Goal: Navigation & Orientation: Find specific page/section

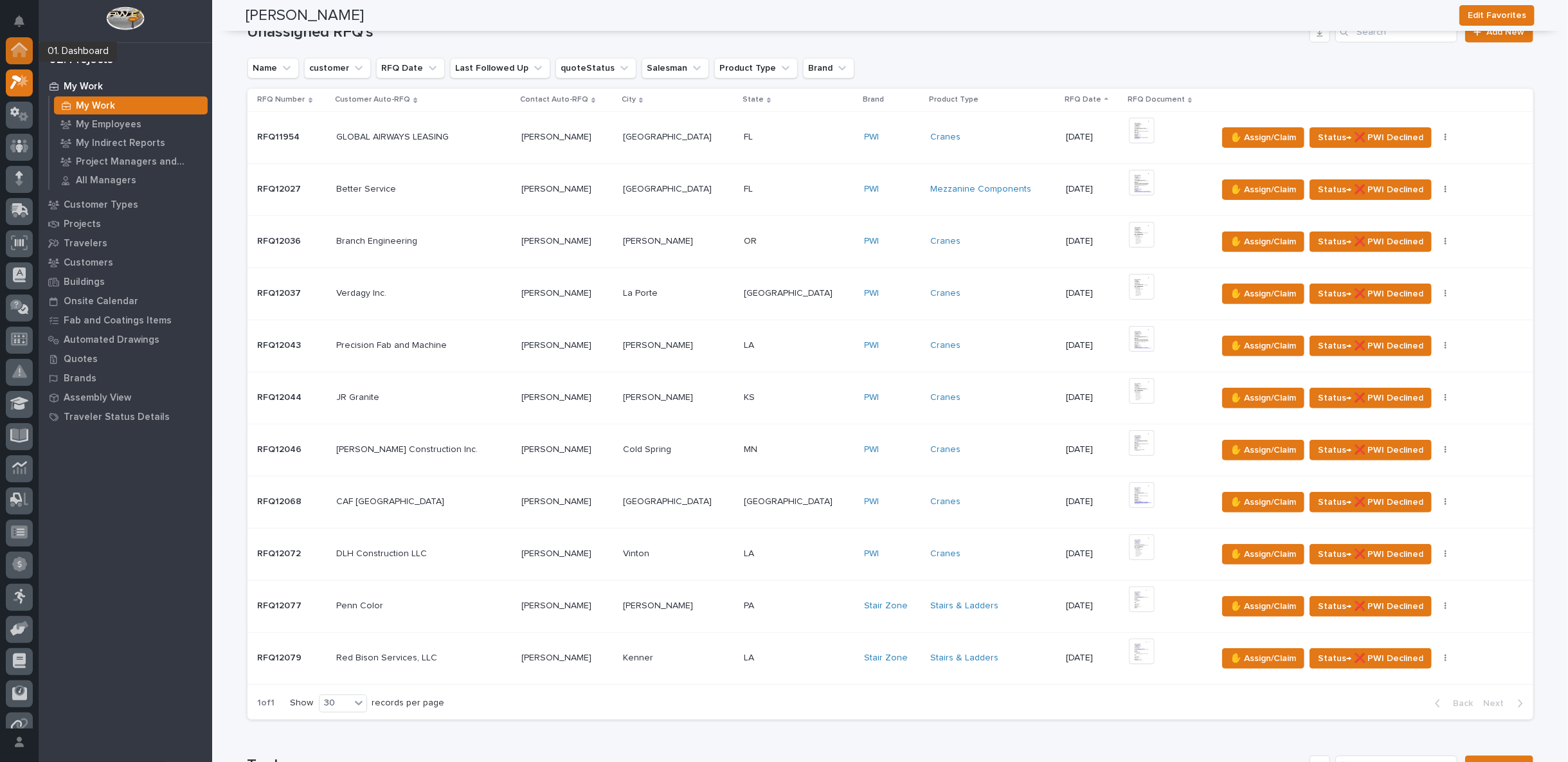
click at [17, 50] on icon at bounding box center [19, 51] width 13 height 13
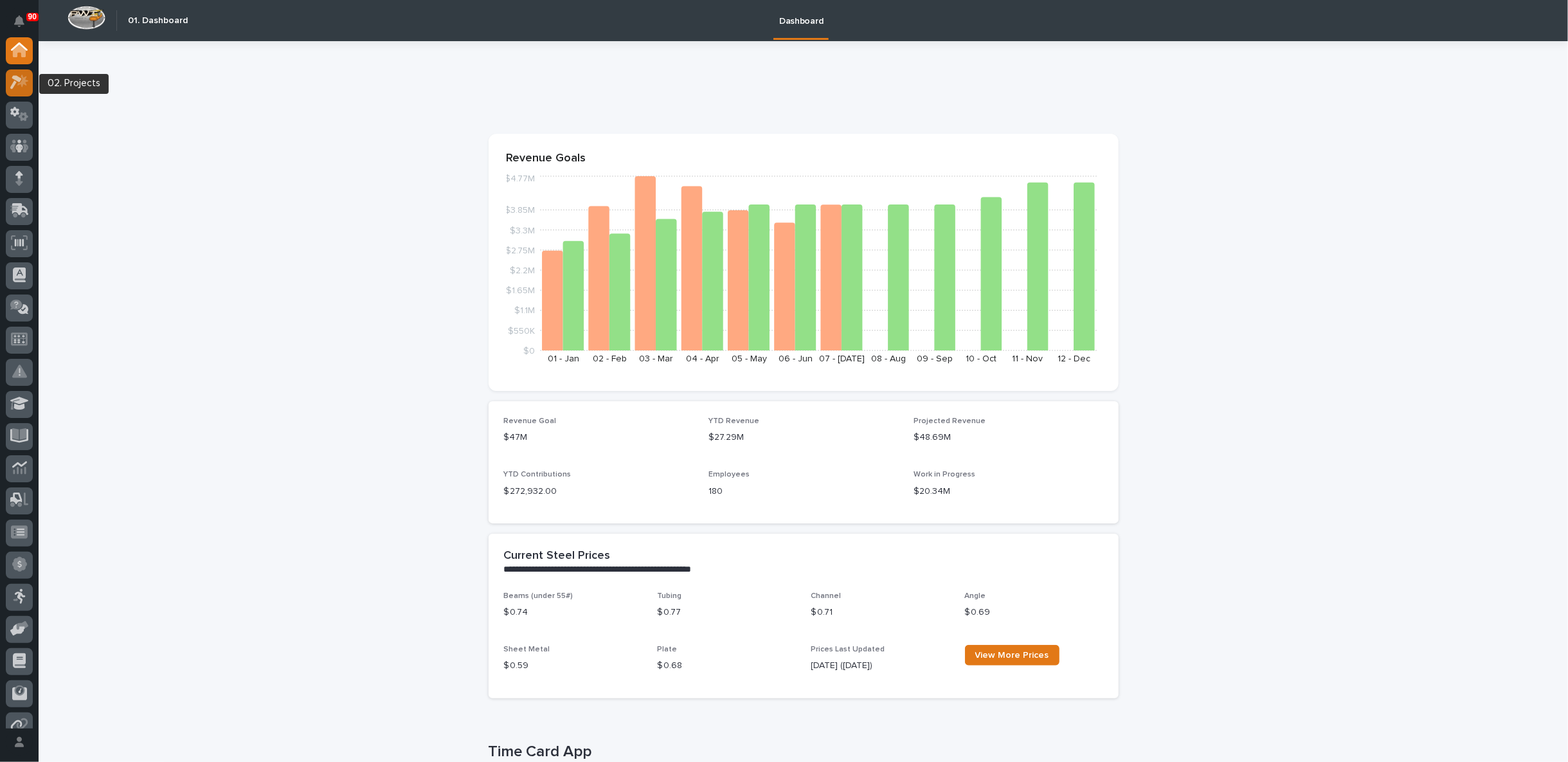
click at [25, 81] on icon at bounding box center [23, 81] width 11 height 13
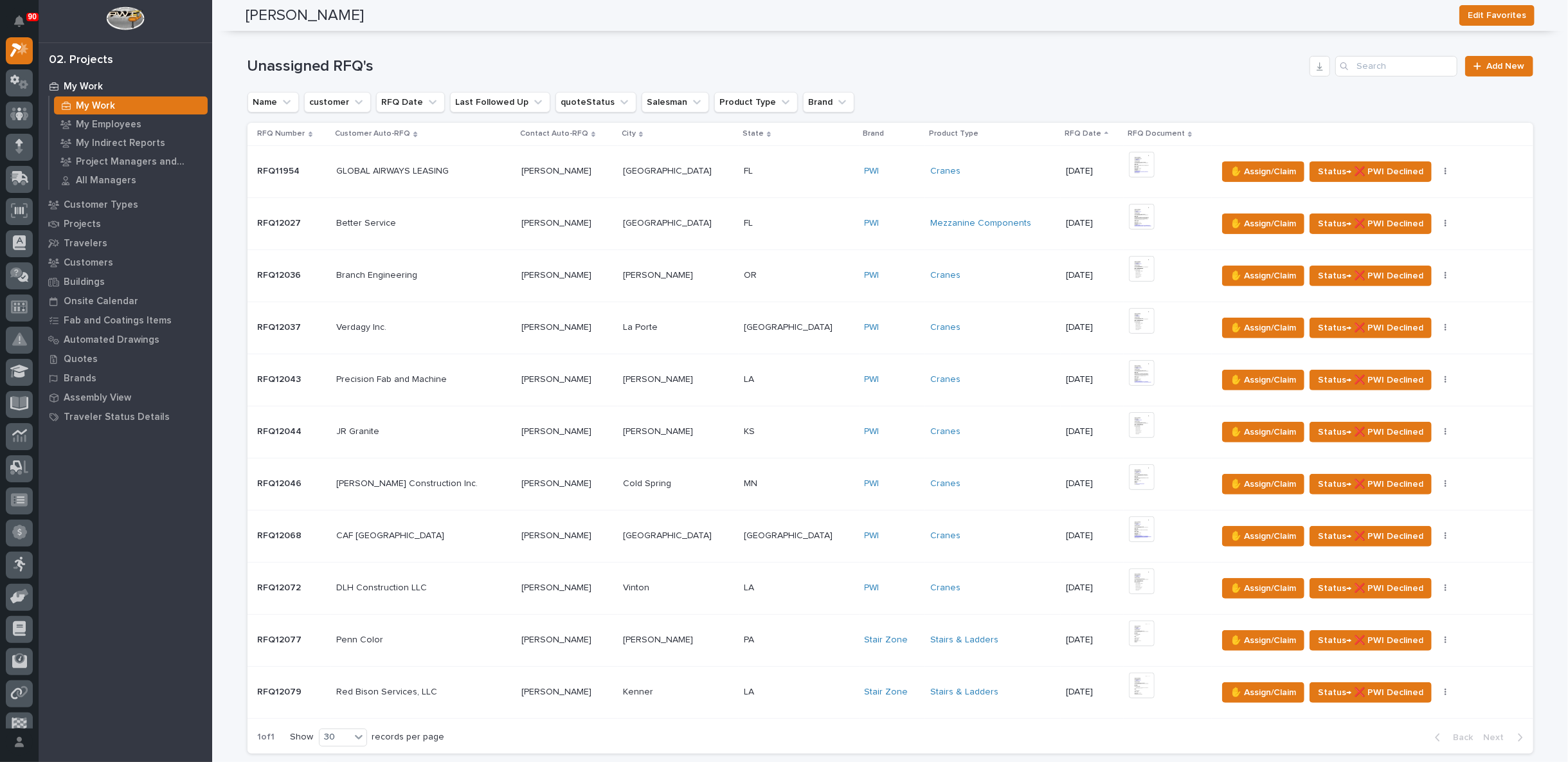
scroll to position [214, 0]
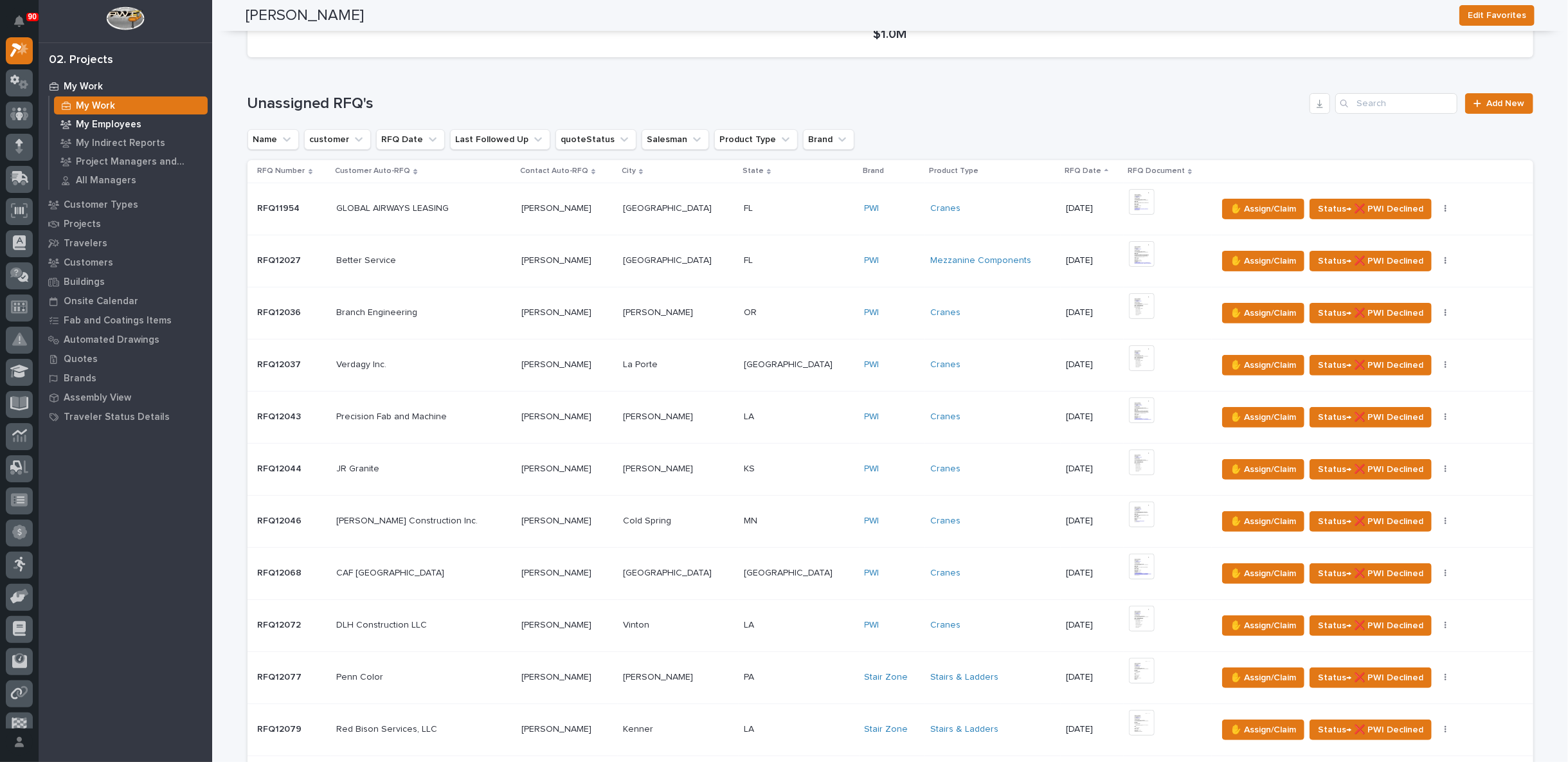
click at [108, 119] on p "My Employees" at bounding box center [108, 125] width 65 height 11
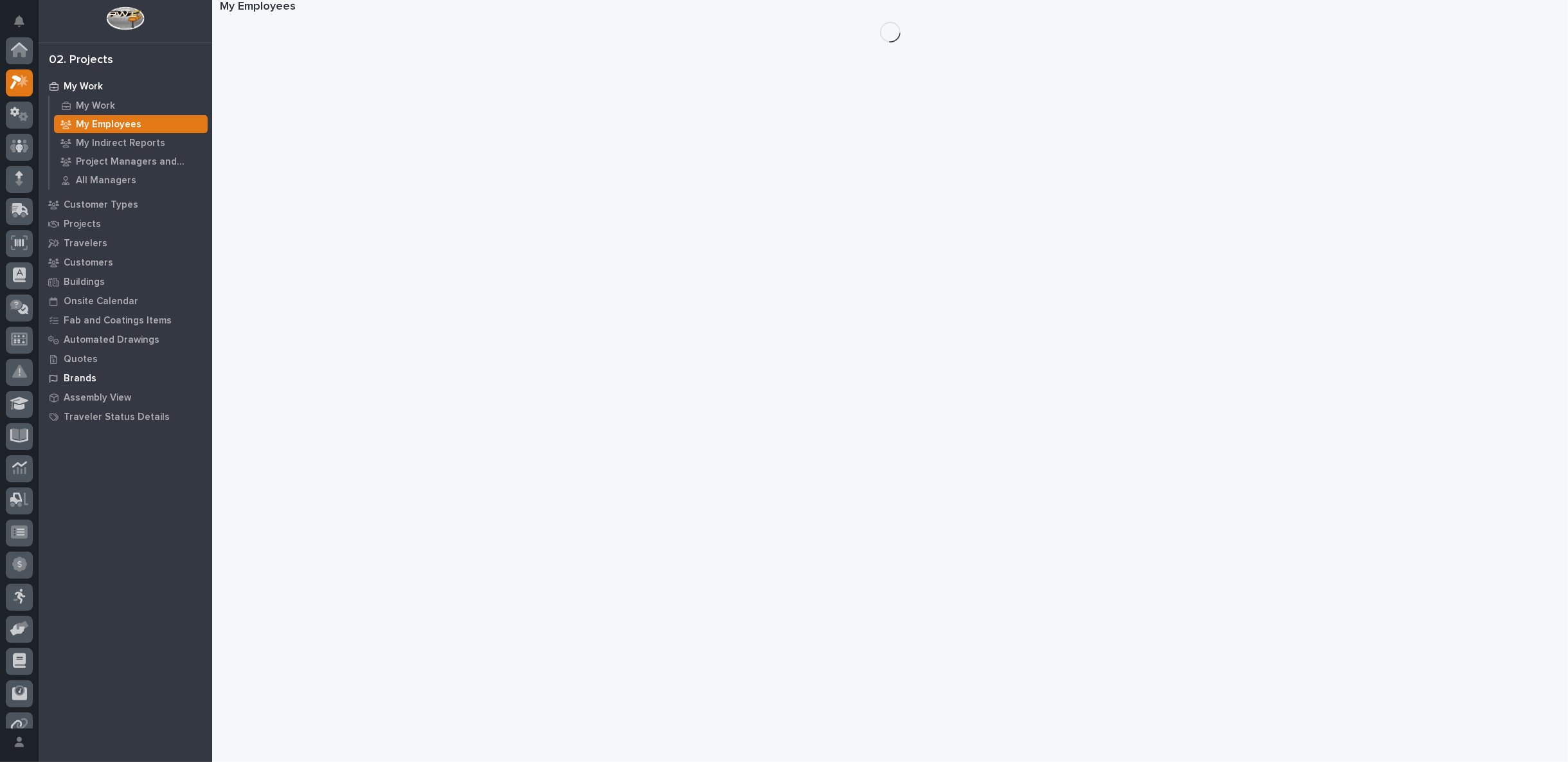
scroll to position [32, 0]
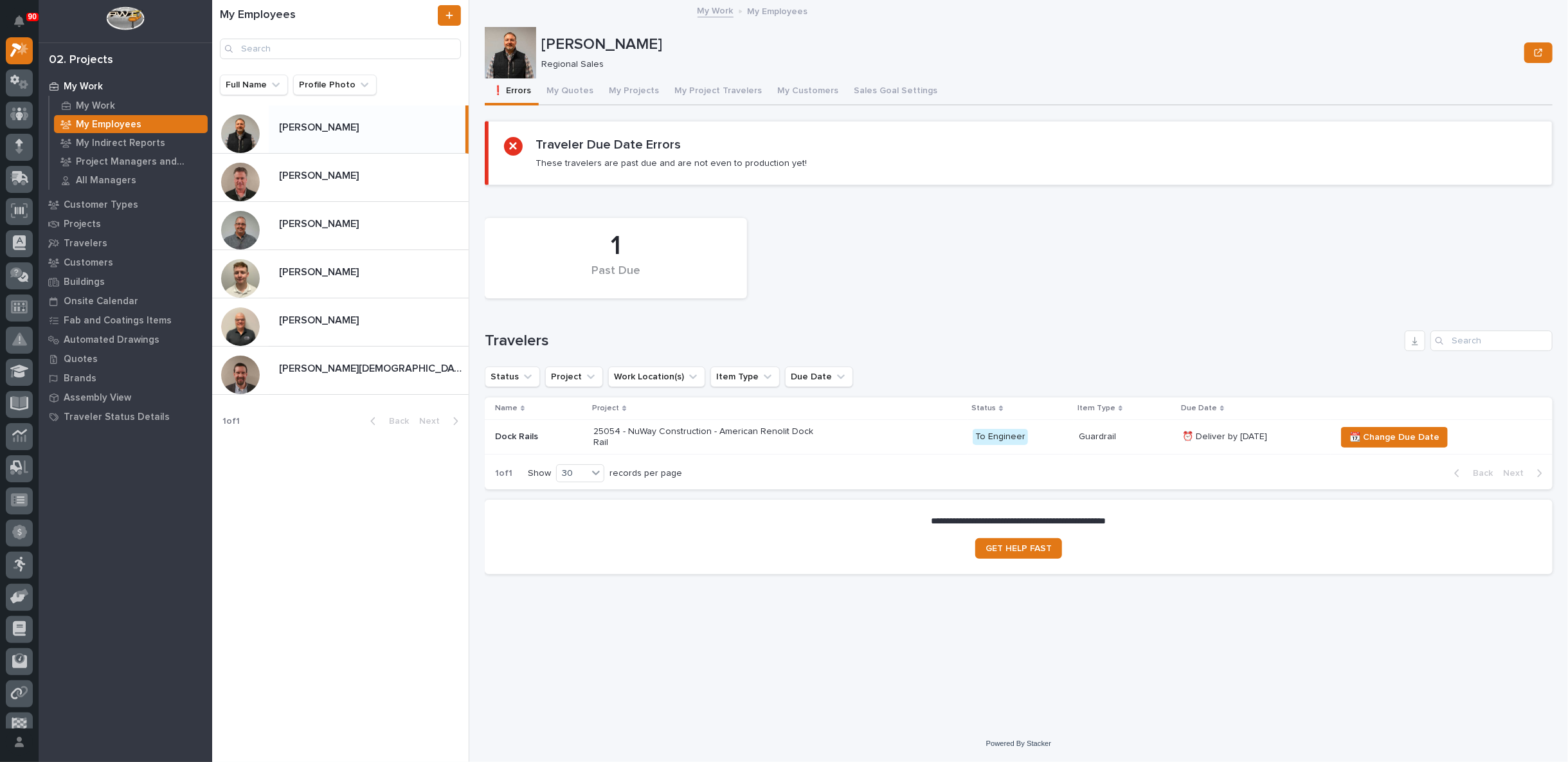
click at [884, 438] on div "25054 - NuWay Construction - American Renolit Dock Rail" at bounding box center [778, 438] width 369 height 32
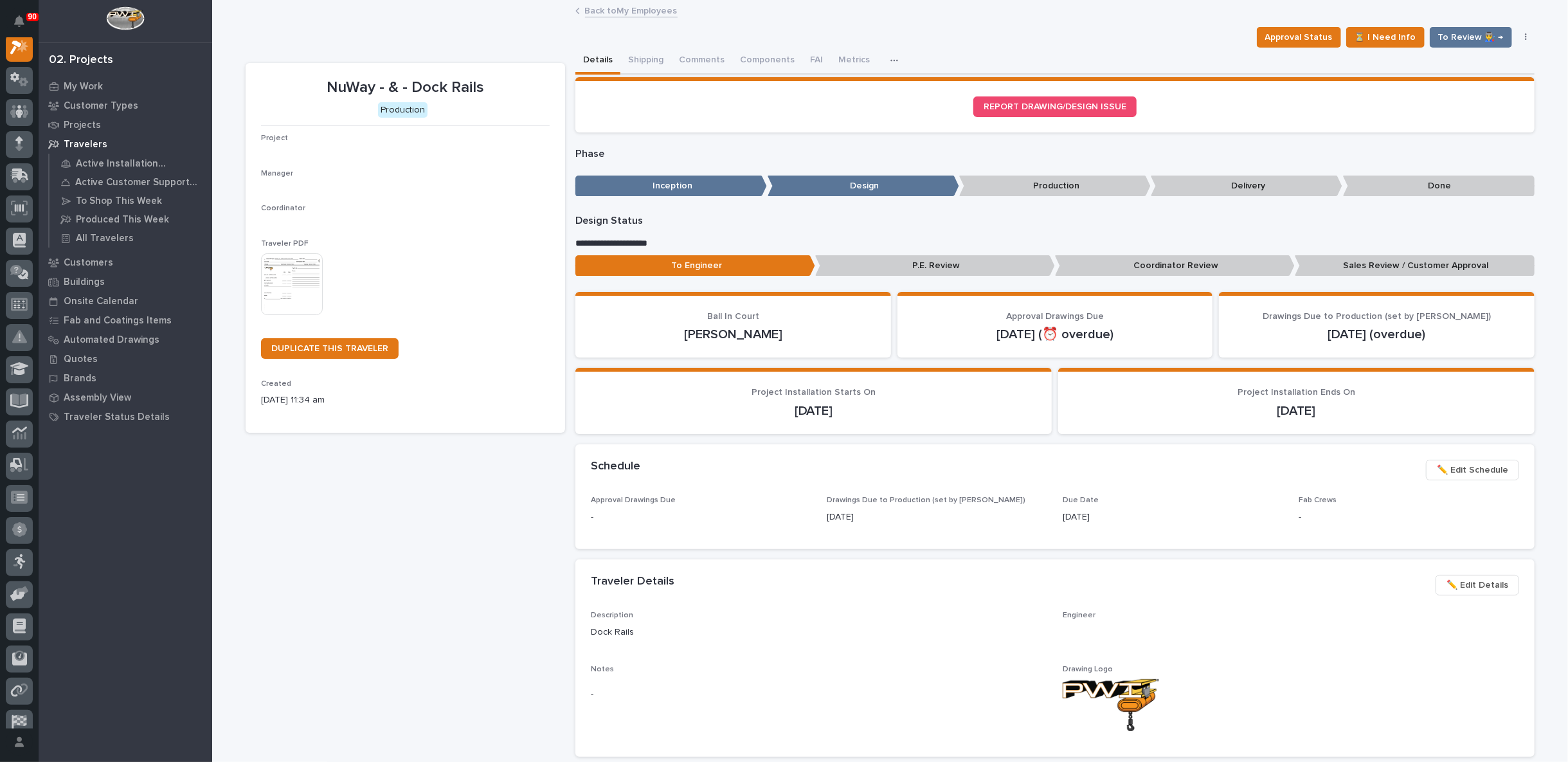
scroll to position [32, 0]
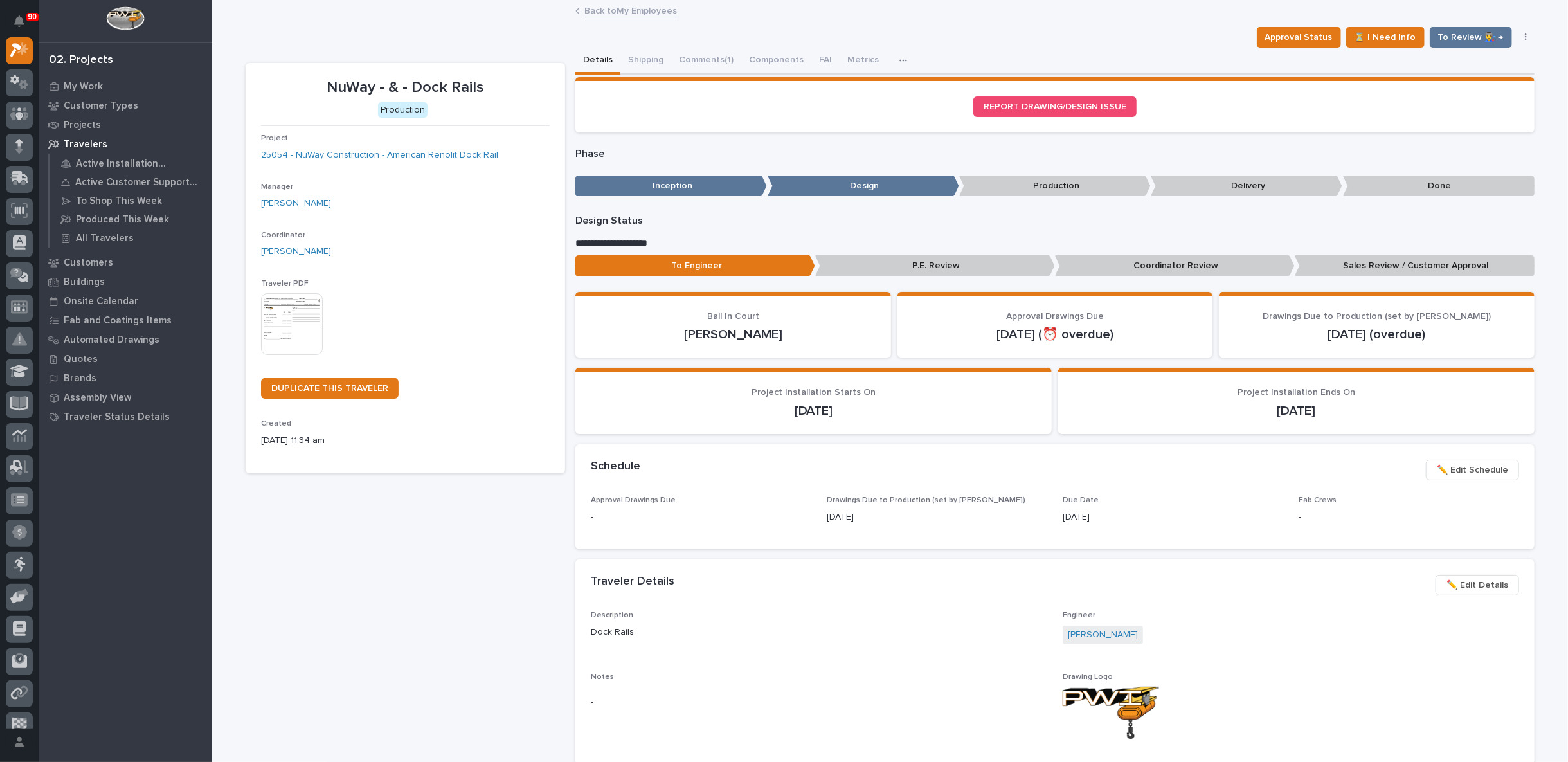
click at [598, 9] on link "Back to My Employees" at bounding box center [632, 10] width 93 height 15
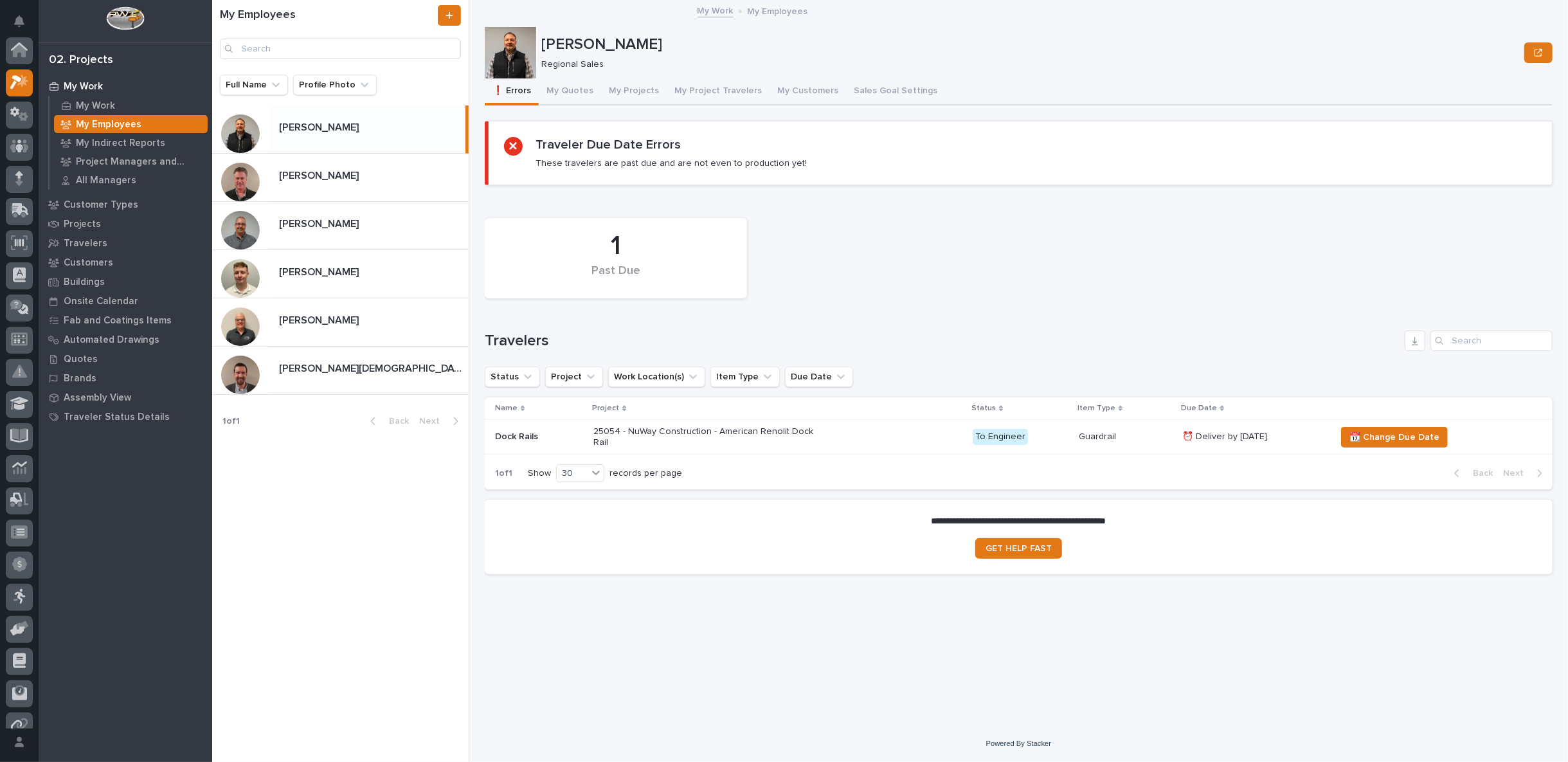
scroll to position [35, 0]
click at [318, 176] on p "[PERSON_NAME]" at bounding box center [320, 174] width 82 height 15
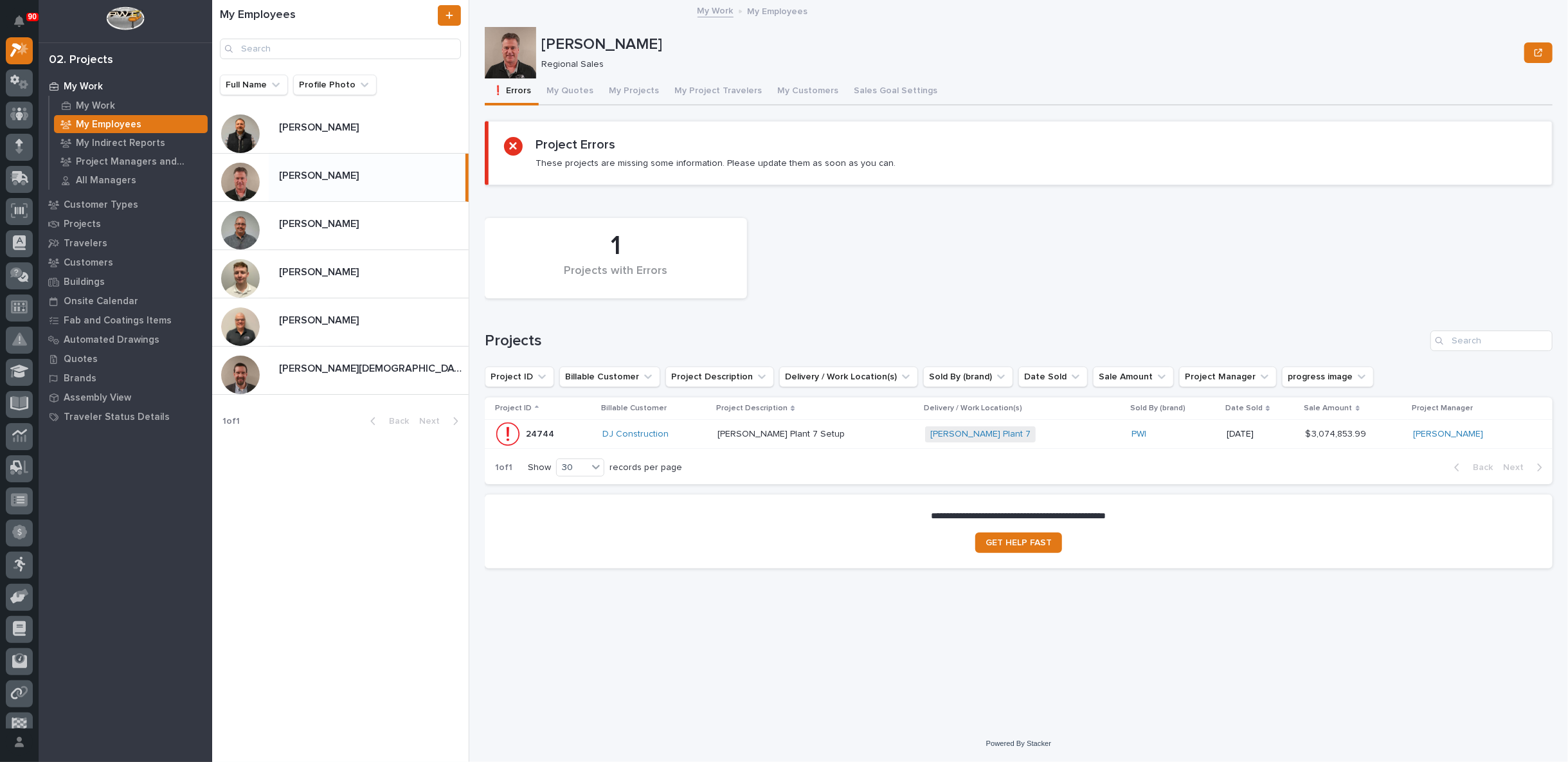
click at [846, 429] on p at bounding box center [816, 434] width 197 height 11
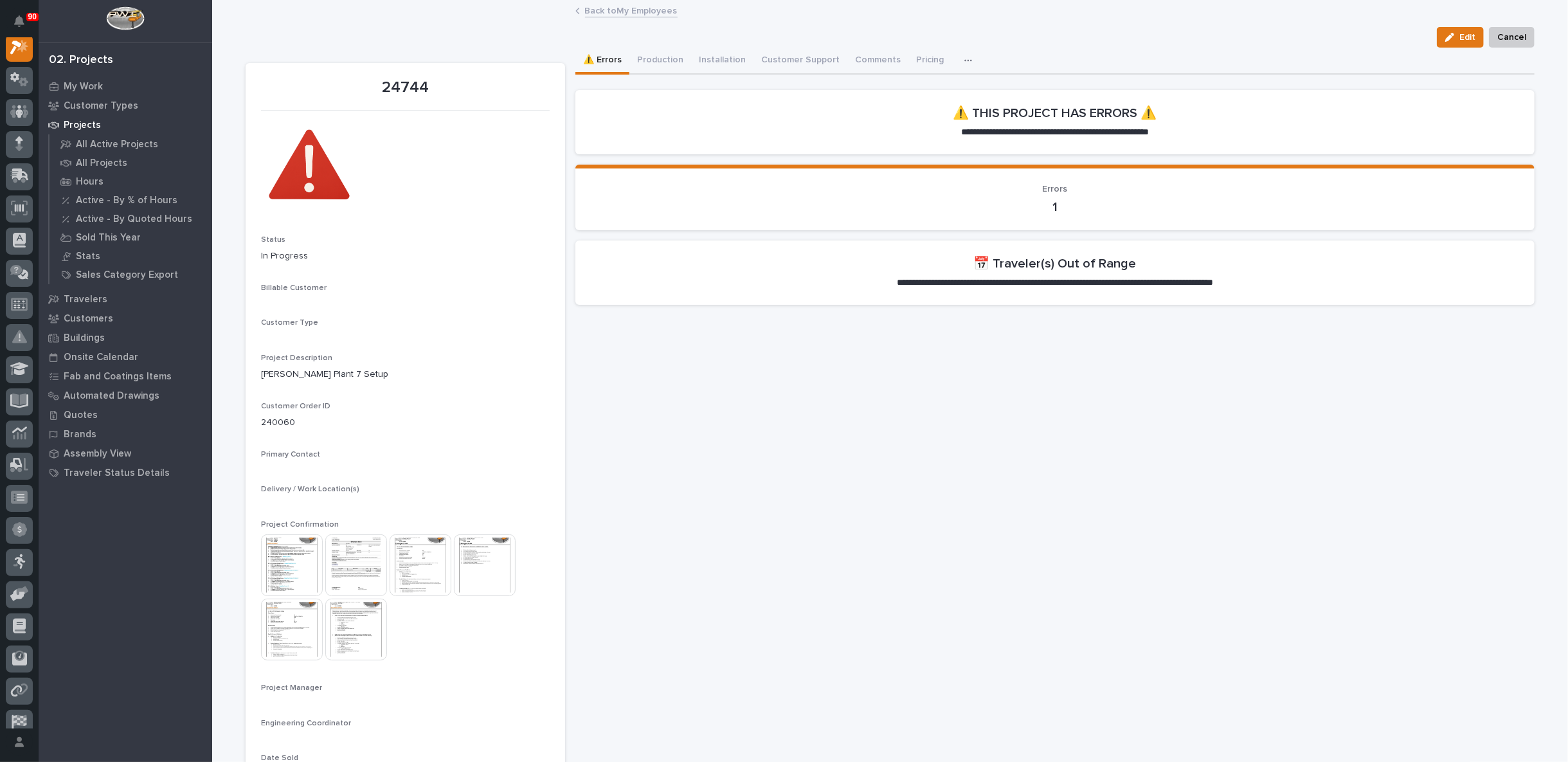
scroll to position [32, 0]
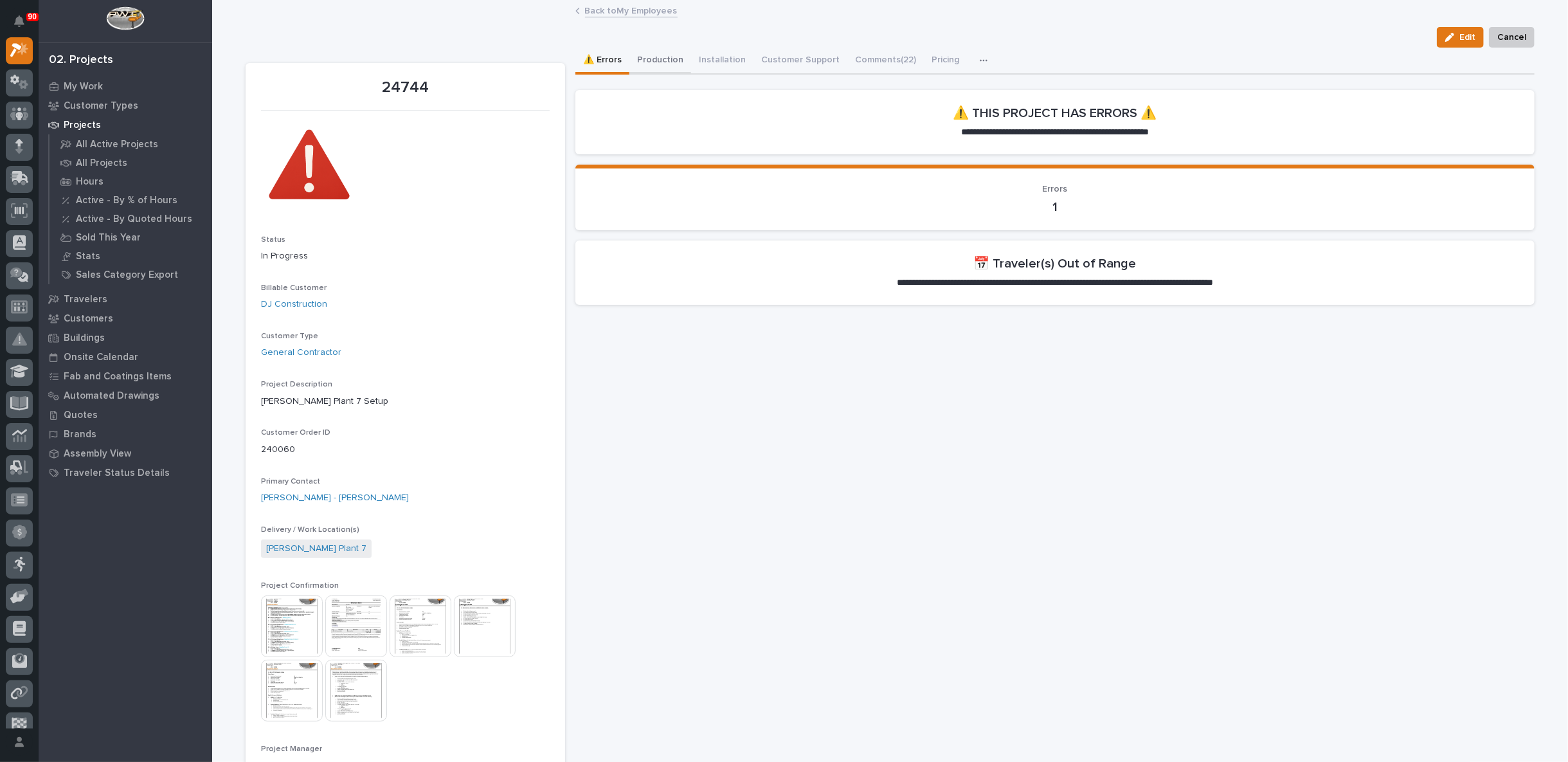
click at [648, 62] on button "Production" at bounding box center [660, 61] width 62 height 27
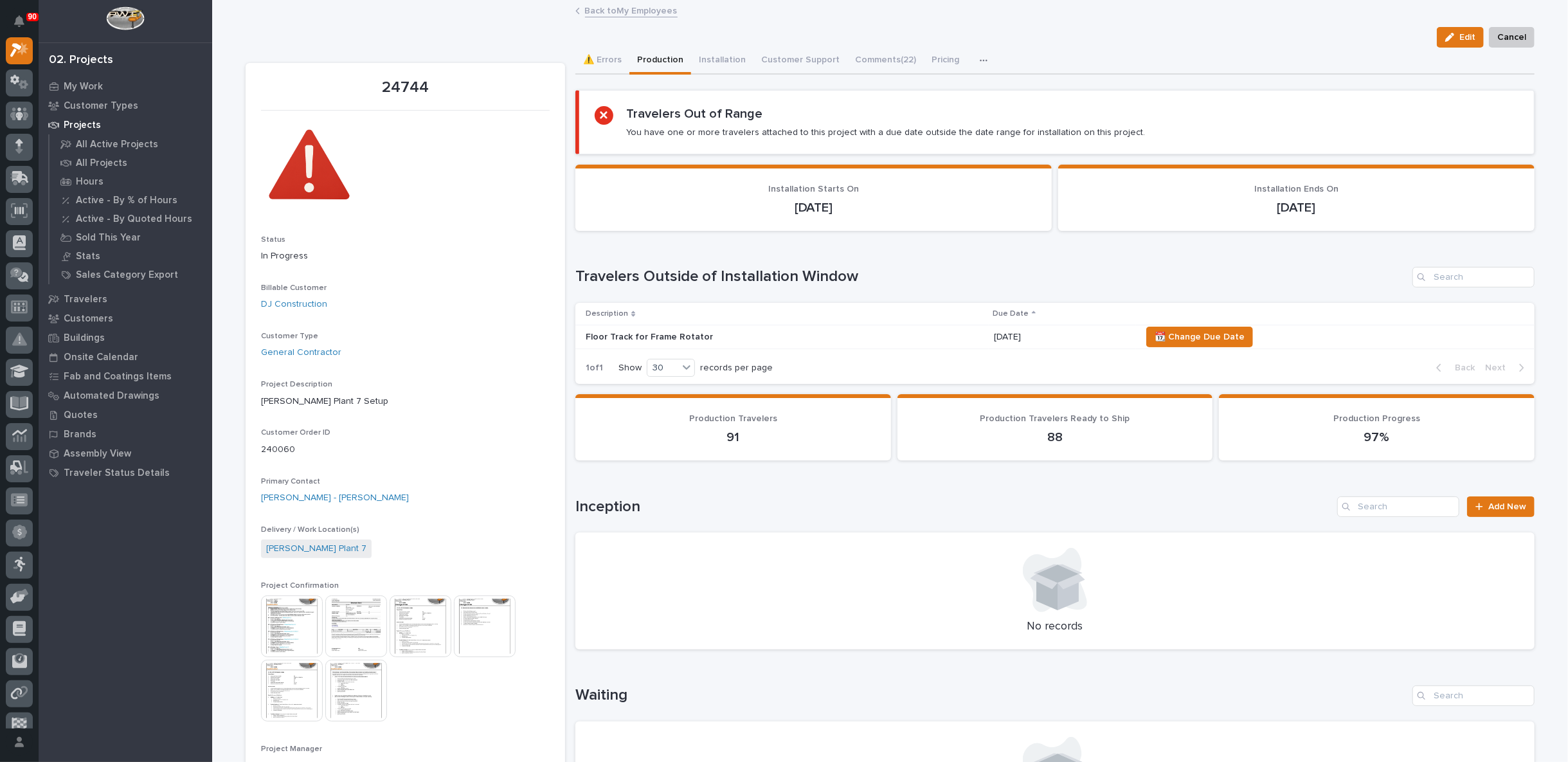
click at [621, 11] on link "Back to My Employees" at bounding box center [632, 10] width 93 height 15
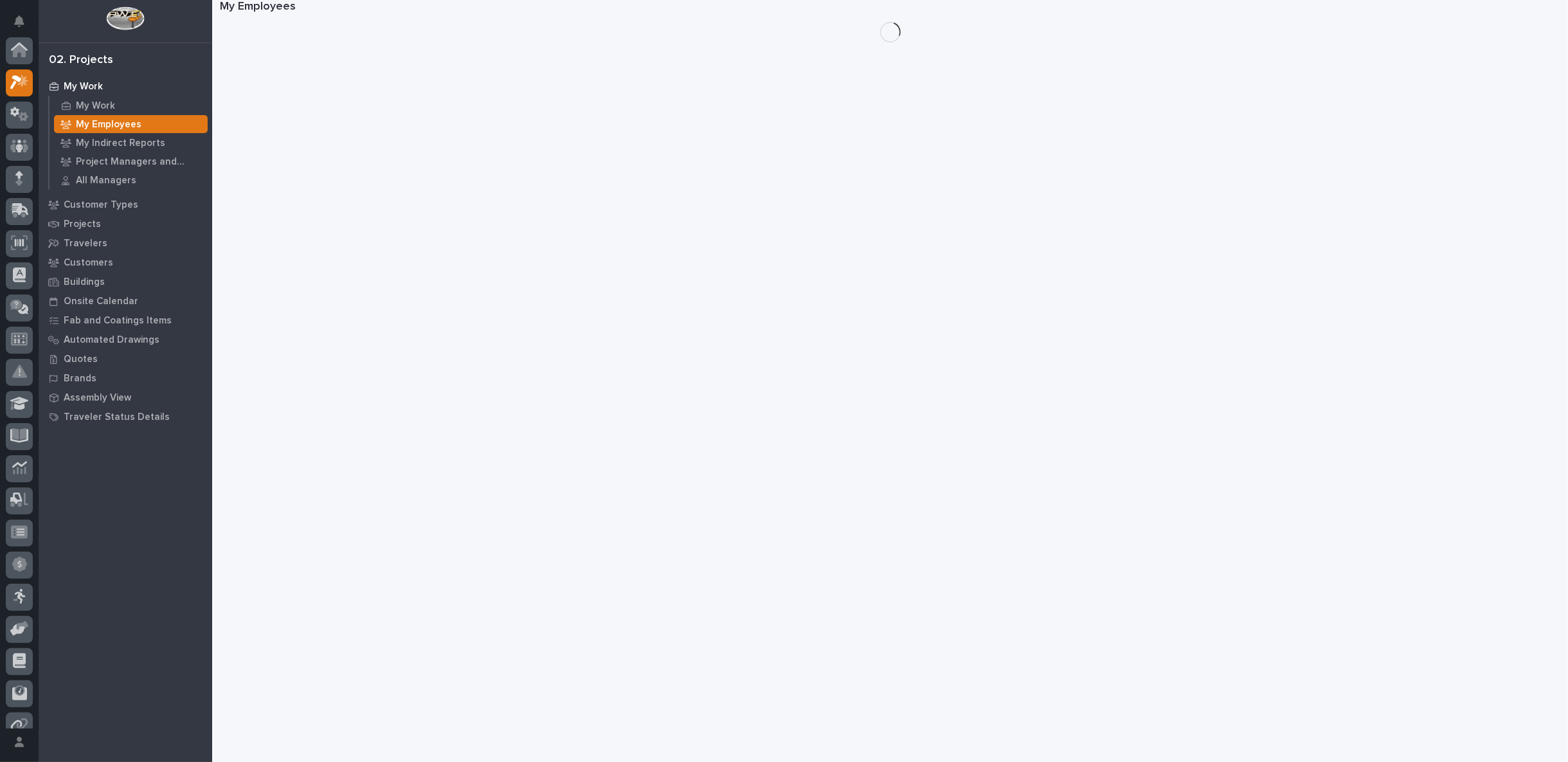
scroll to position [35, 0]
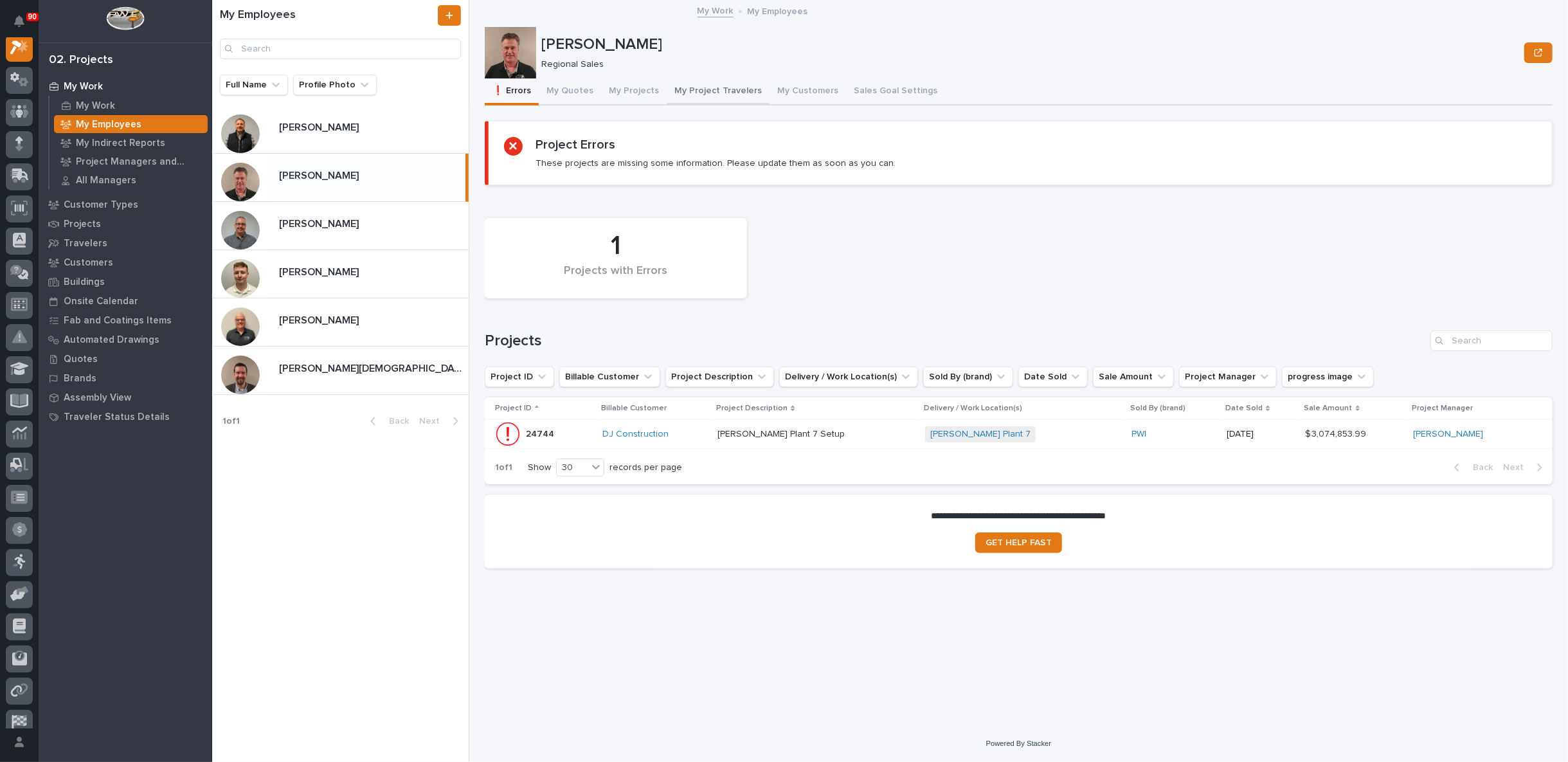
click at [697, 92] on button "My Project Travelers" at bounding box center [718, 92] width 103 height 27
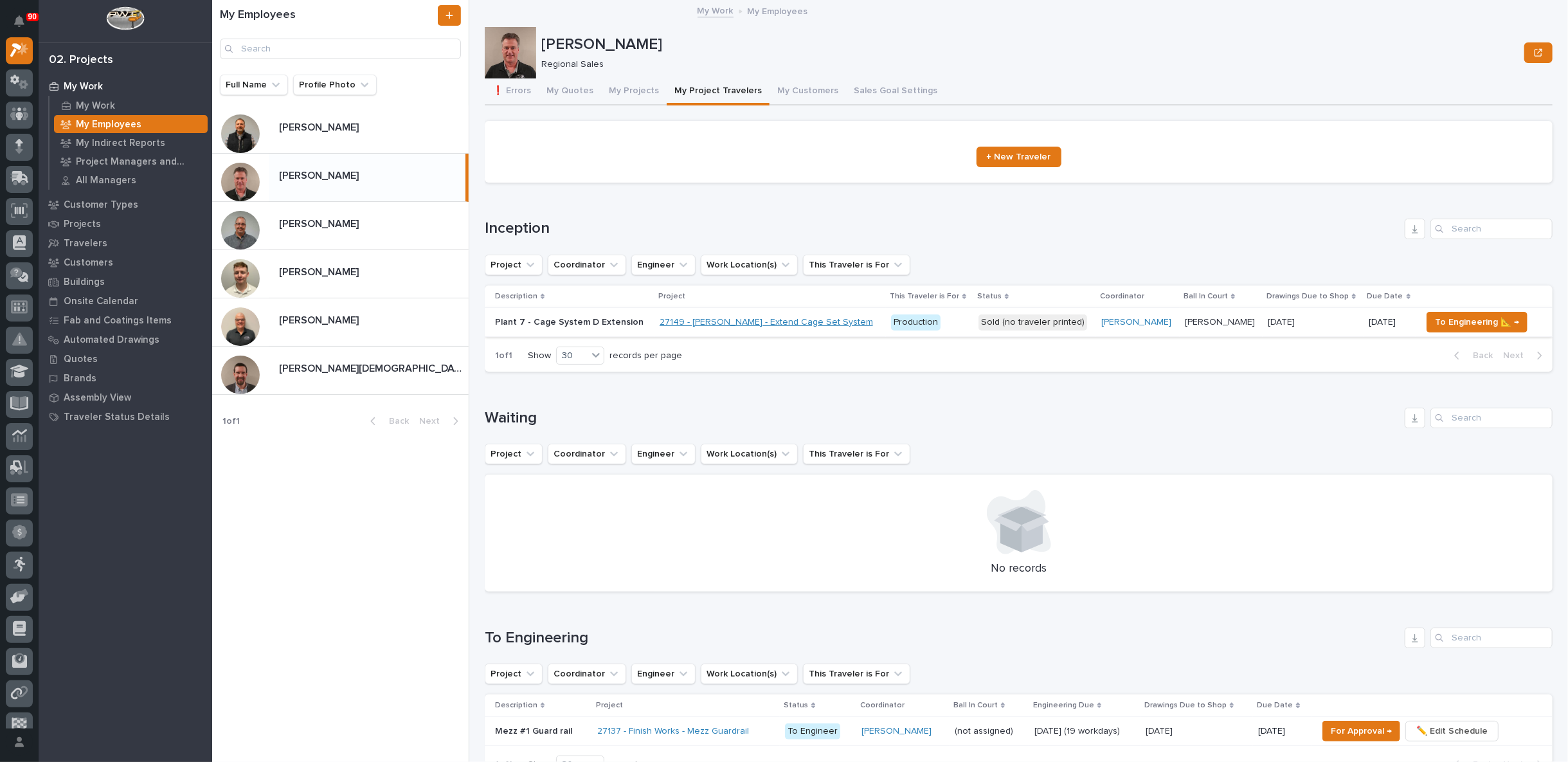
click at [761, 319] on link "27149 - [PERSON_NAME] - Extend Cage Set System" at bounding box center [766, 322] width 213 height 11
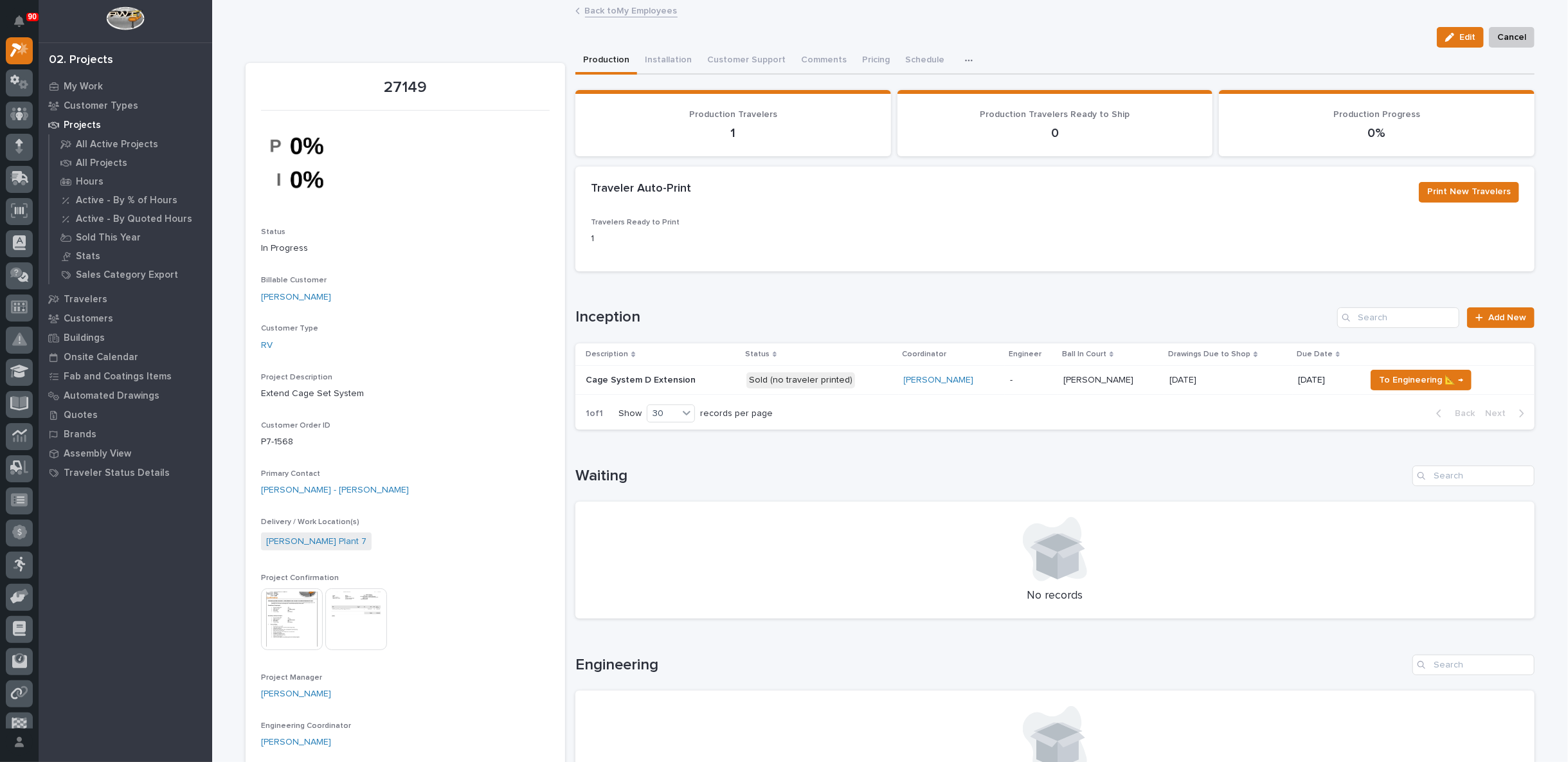
click at [621, 7] on link "Back to My Employees" at bounding box center [632, 10] width 93 height 15
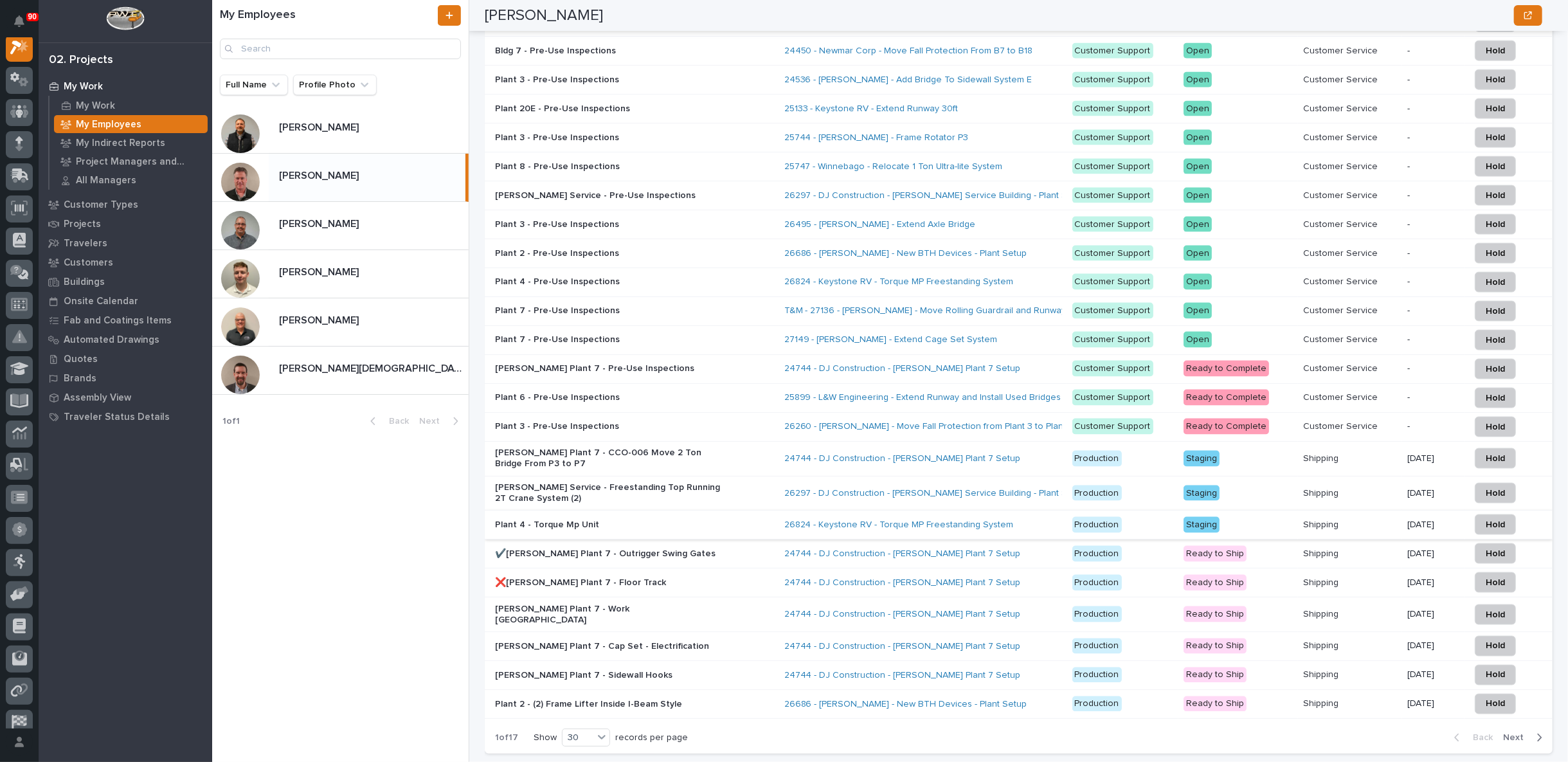
scroll to position [1500, 0]
click at [1503, 731] on span "Next" at bounding box center [1518, 736] width 28 height 11
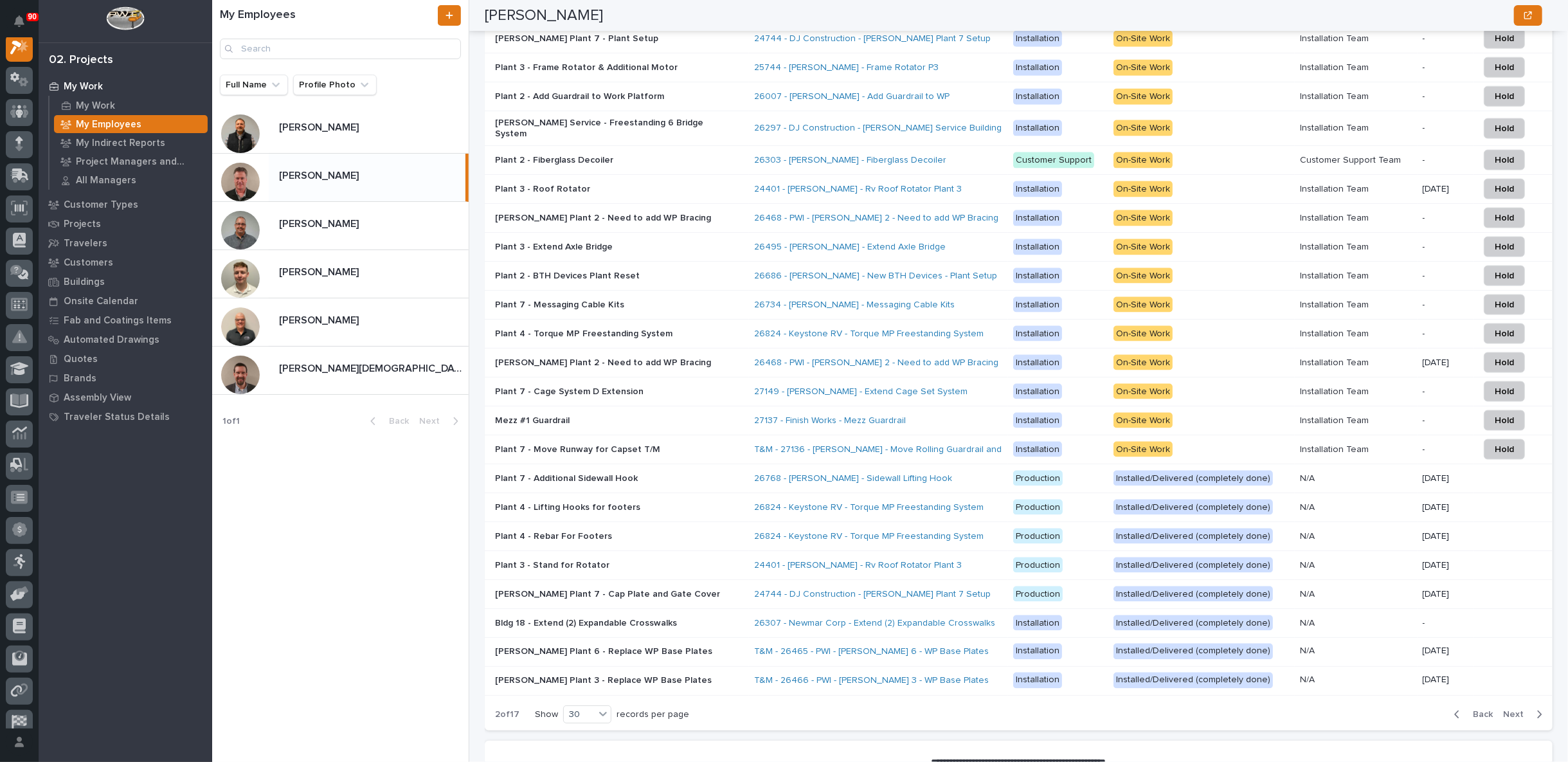
click at [1478, 708] on span "Back" at bounding box center [1478, 714] width 28 height 11
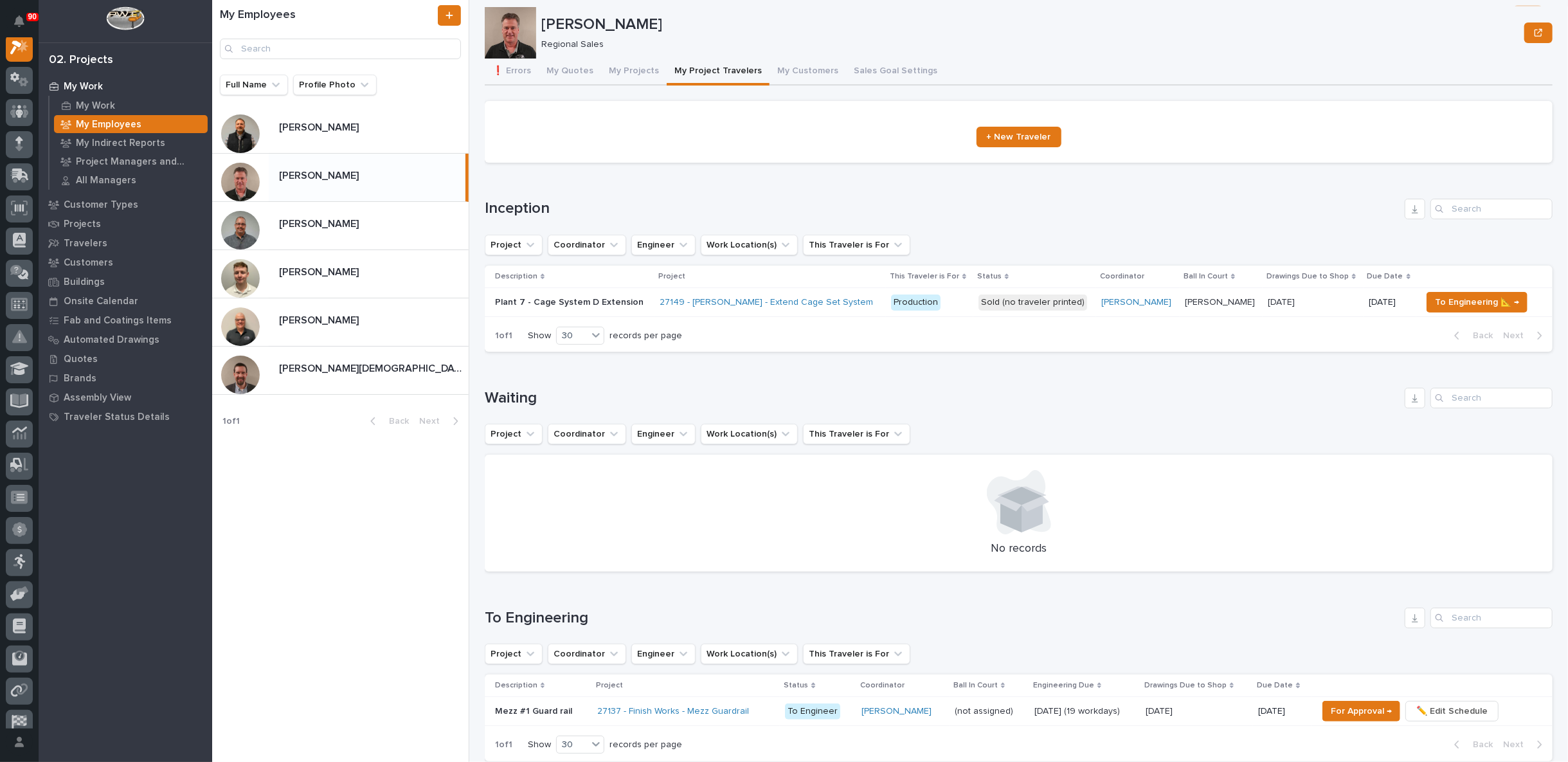
scroll to position [0, 0]
